Goal: Transaction & Acquisition: Book appointment/travel/reservation

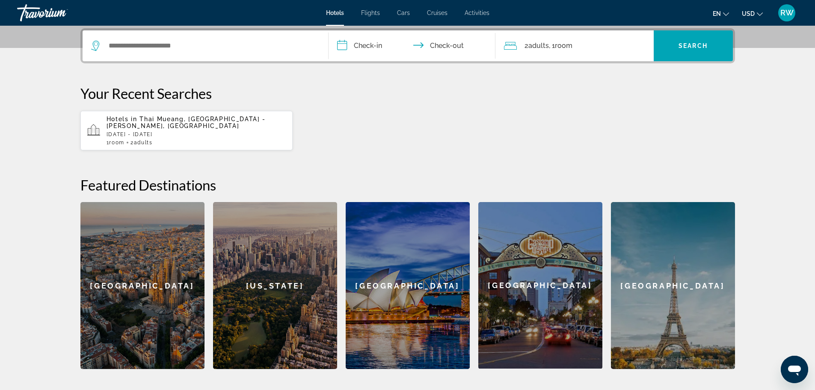
scroll to position [208, 0]
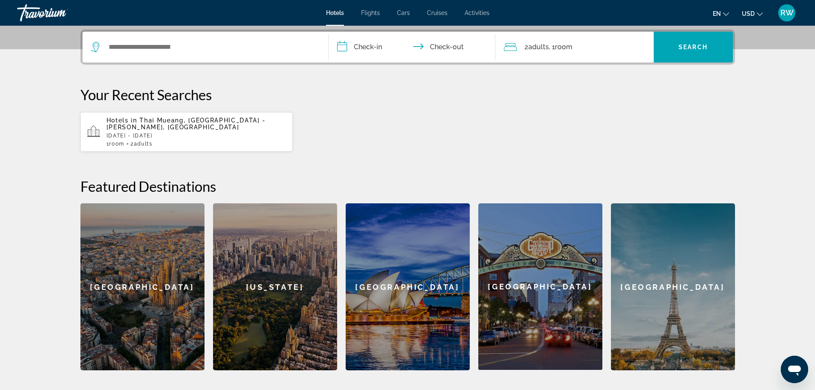
click at [148, 132] on div "Hotels in [GEOGRAPHIC_DATA], [GEOGRAPHIC_DATA] - [PERSON_NAME], [GEOGRAPHIC_DAT…" at bounding box center [197, 132] width 180 height 30
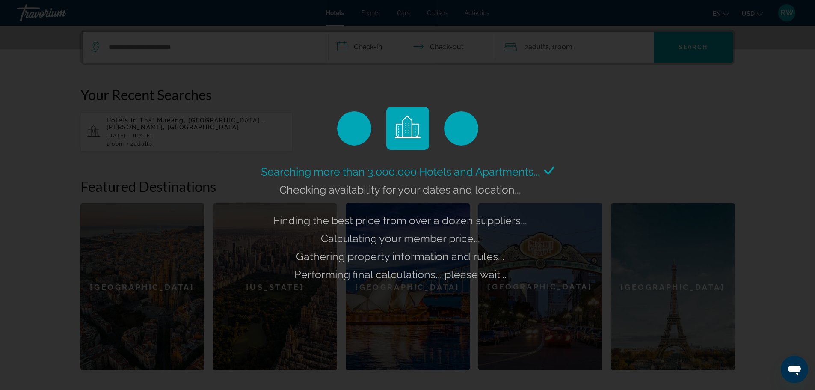
click at [607, 114] on div "Searching more than 3,000,000 Hotels and Apartments... Checking availability fo…" at bounding box center [407, 195] width 815 height 390
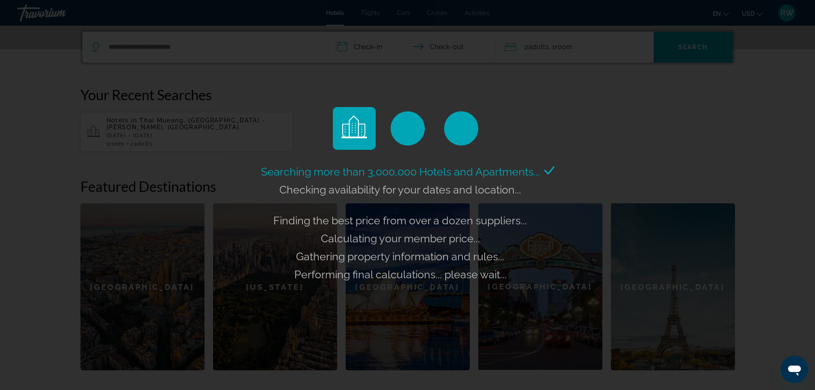
click at [733, 225] on div "Searching more than 3,000,000 Hotels and Apartments... Checking availability fo…" at bounding box center [407, 195] width 815 height 390
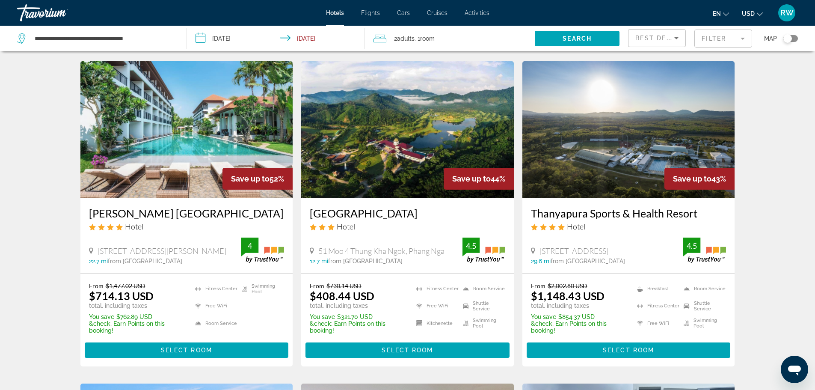
scroll to position [356, 0]
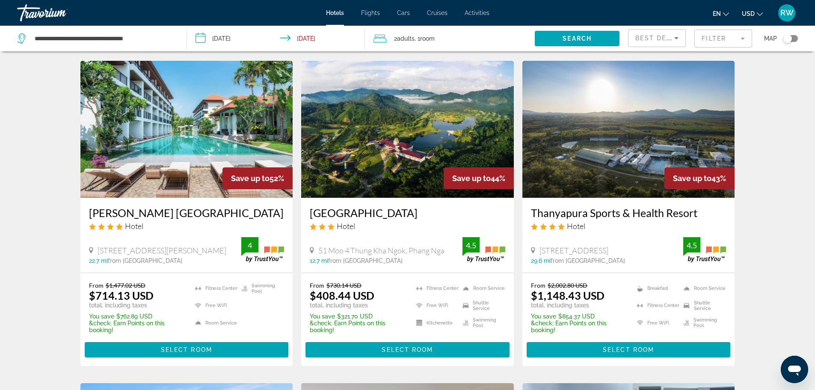
click at [67, 237] on div "Hotel Search Results - 182 places to spend your time Save up to 87% [GEOGRAPHIC…" at bounding box center [407, 390] width 689 height 1374
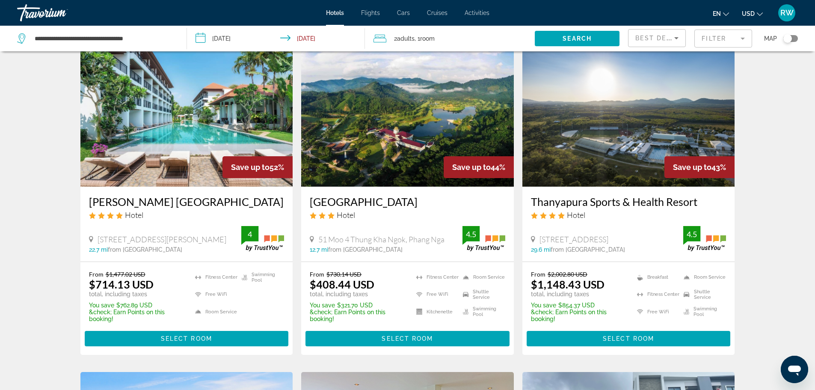
scroll to position [369, 0]
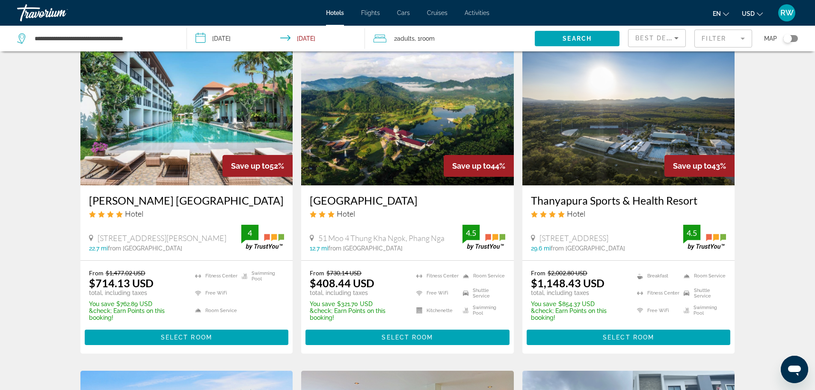
click at [203, 131] on img "Main content" at bounding box center [186, 116] width 213 height 137
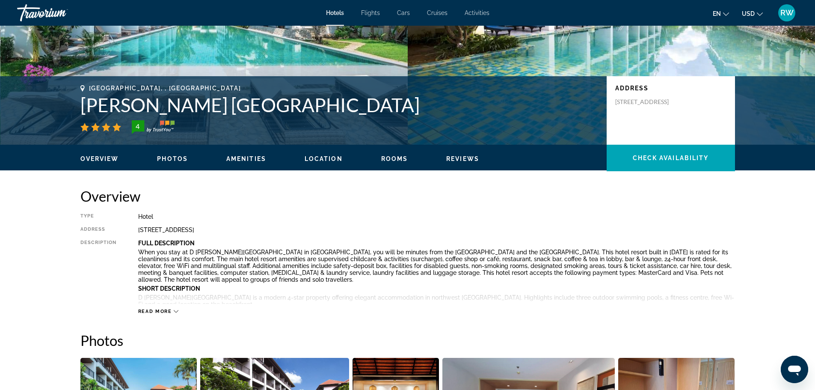
scroll to position [138, 0]
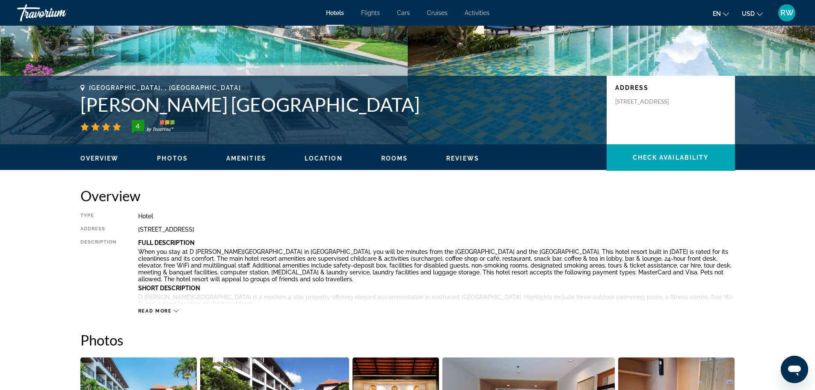
click at [179, 151] on div "Overview Photos Amenities Location Rooms Reviews Check Availability" at bounding box center [407, 157] width 689 height 27
click at [173, 160] on span "Photos" at bounding box center [172, 158] width 31 height 7
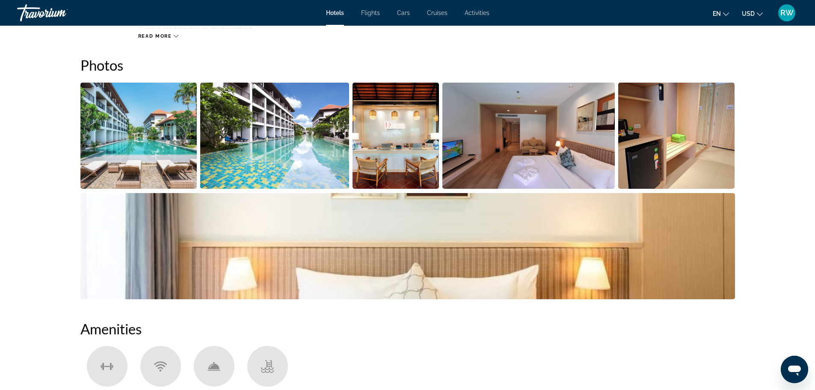
scroll to position [418, 0]
